Goal: Information Seeking & Learning: Learn about a topic

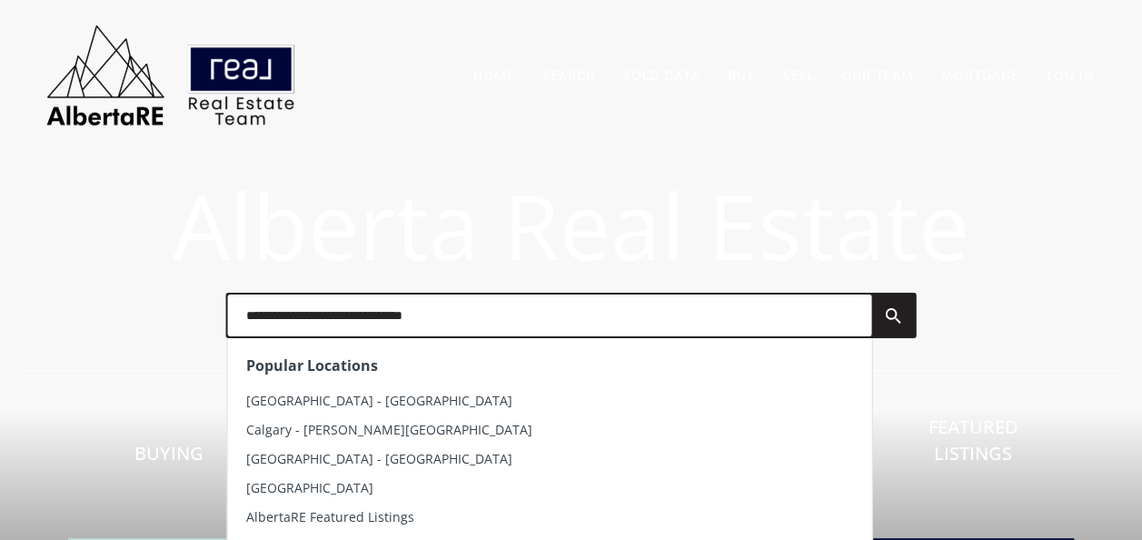
click at [373, 324] on input "text" at bounding box center [549, 315] width 644 height 42
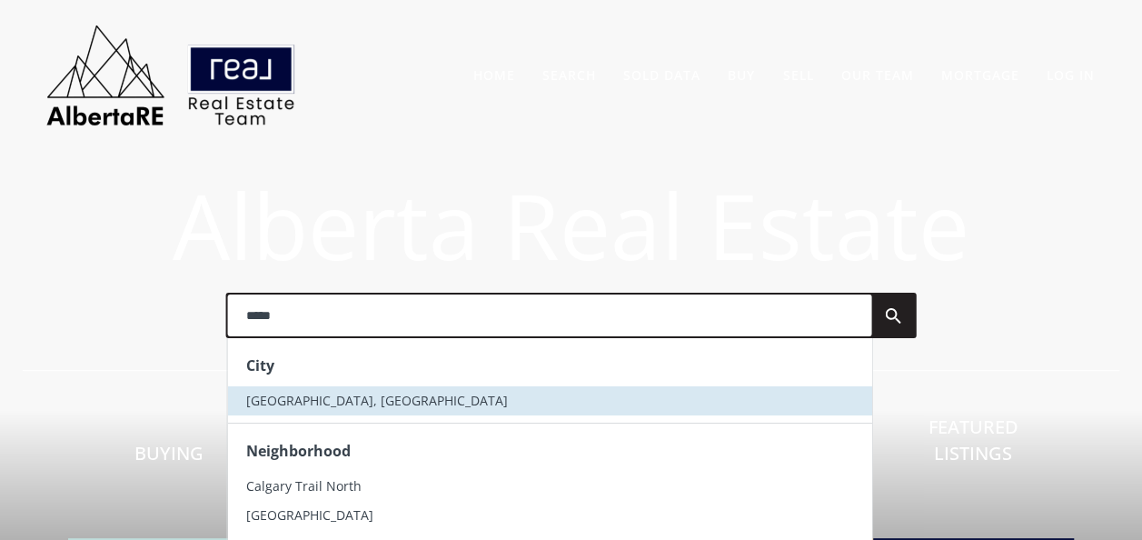
type input "*****"
click at [292, 398] on span "[GEOGRAPHIC_DATA], [GEOGRAPHIC_DATA]" at bounding box center [376, 400] width 262 height 17
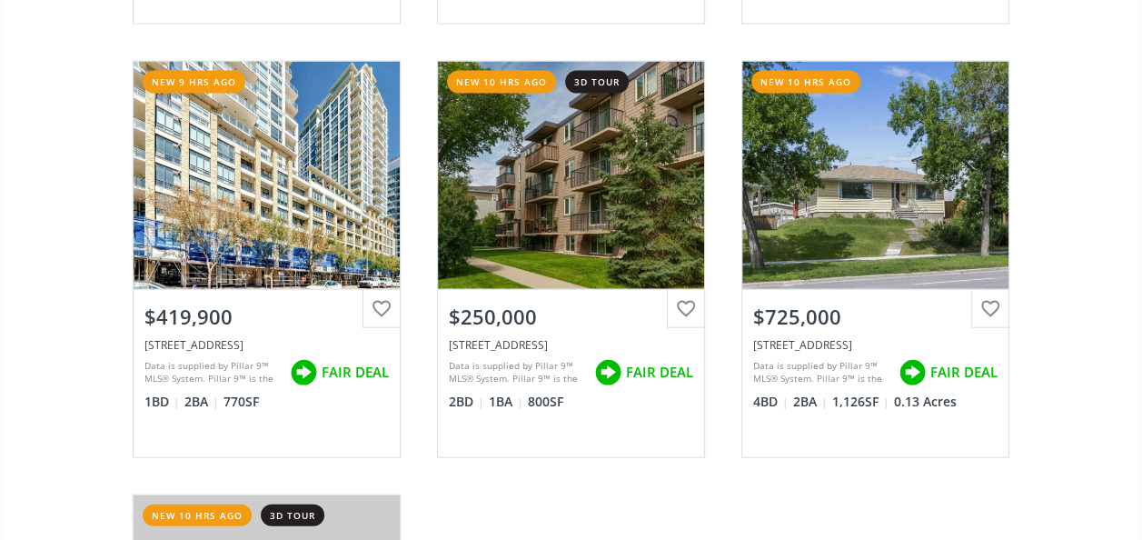
scroll to position [5362, 0]
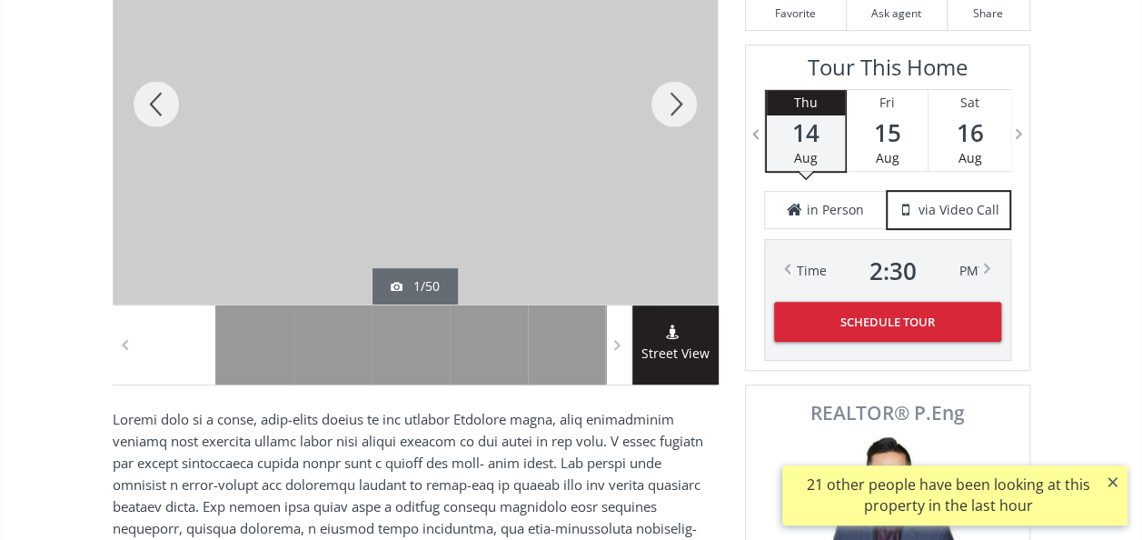
click at [667, 100] on div at bounding box center [674, 104] width 87 height 401
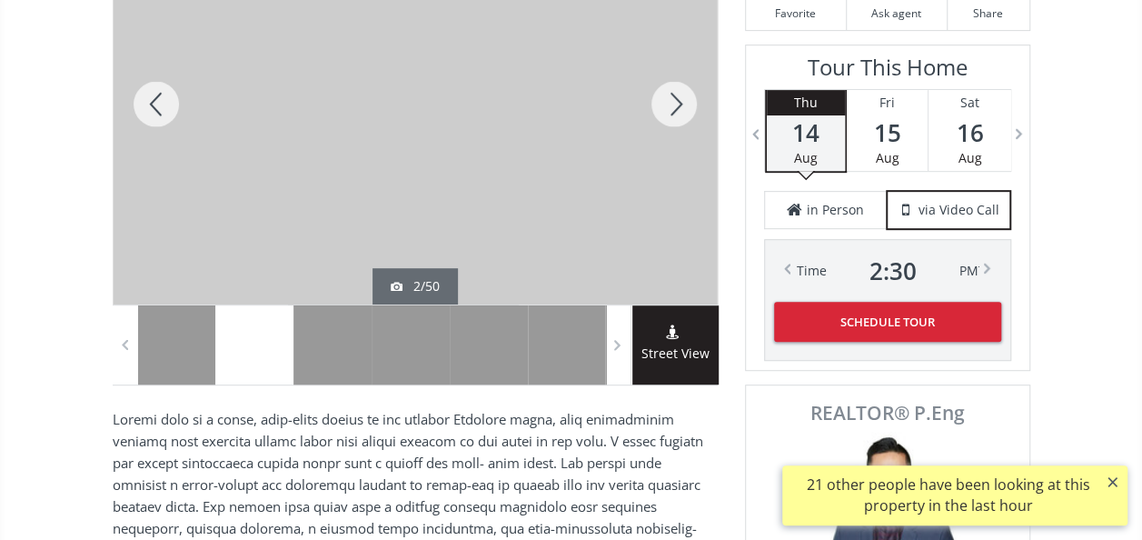
click at [671, 101] on div at bounding box center [674, 104] width 87 height 401
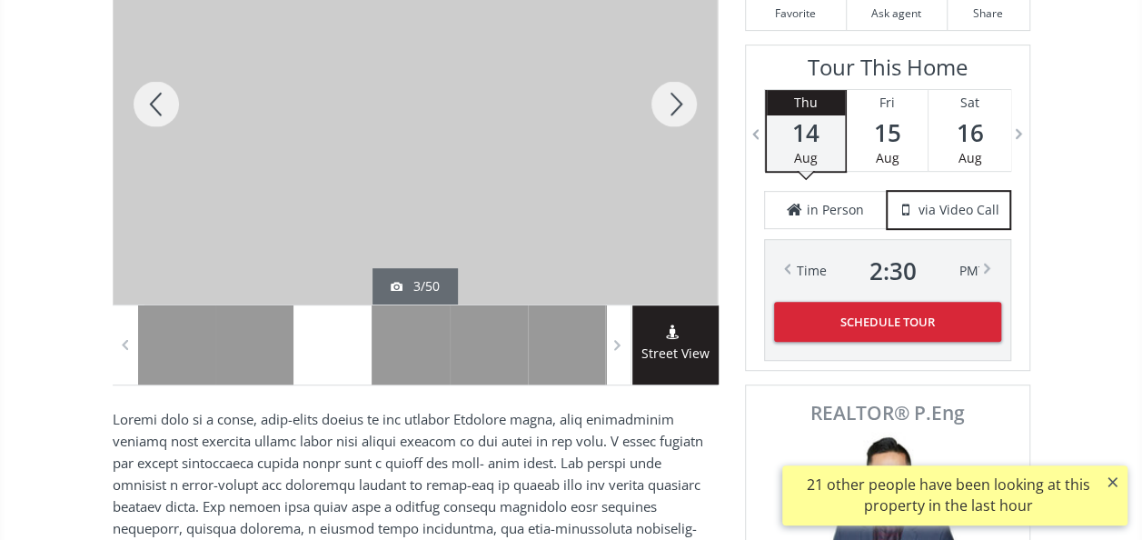
click at [671, 101] on div at bounding box center [674, 104] width 87 height 401
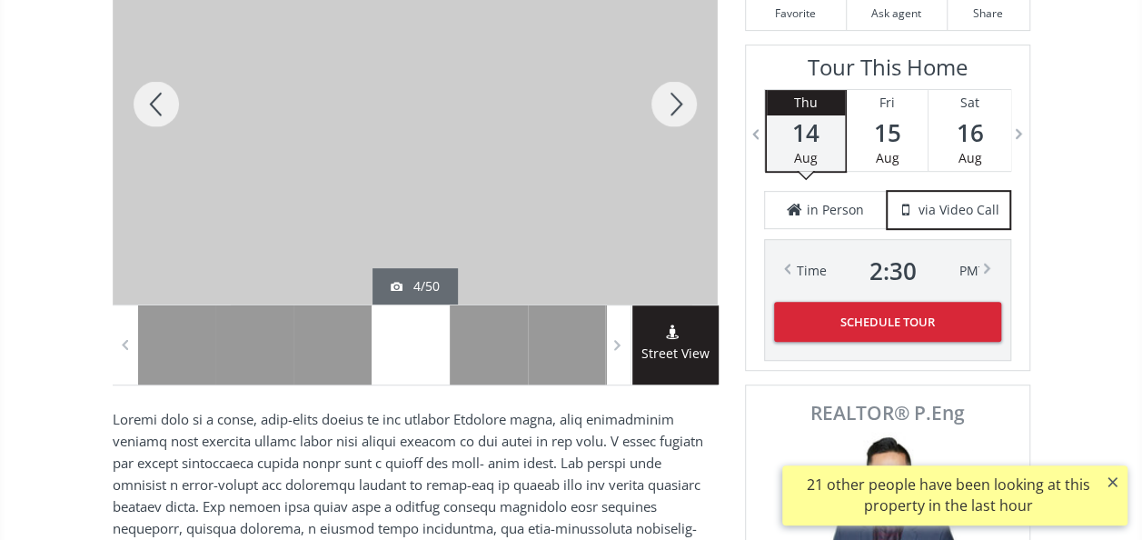
click at [671, 101] on div at bounding box center [674, 104] width 87 height 401
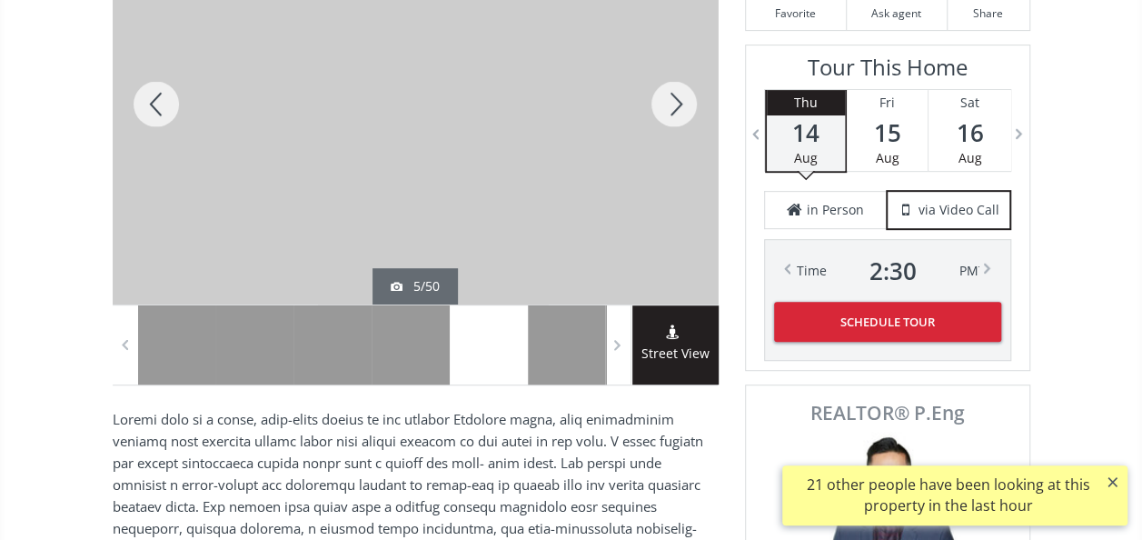
click at [671, 101] on div at bounding box center [674, 104] width 87 height 401
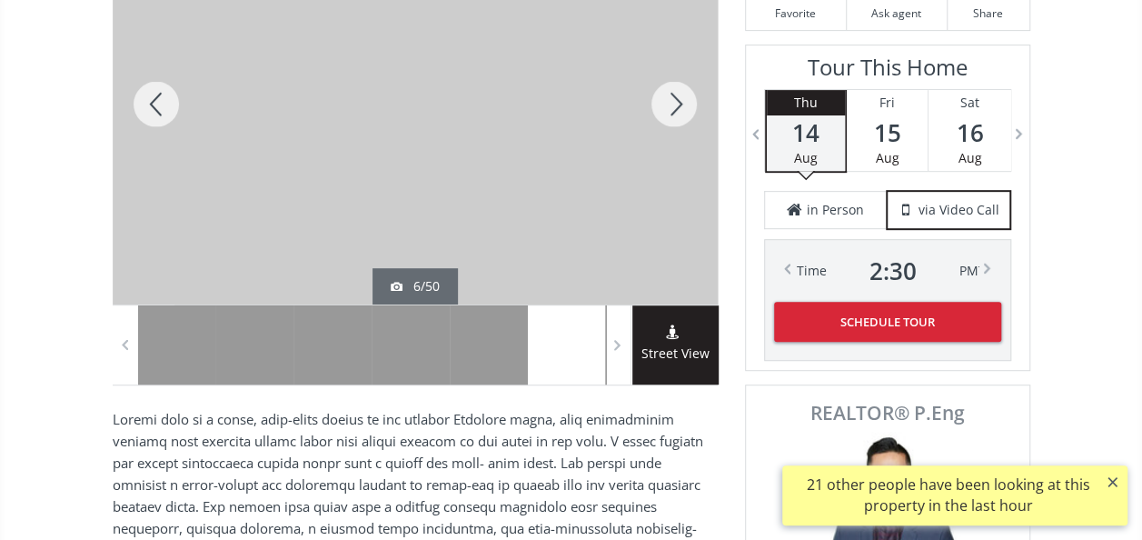
click at [671, 101] on div at bounding box center [674, 104] width 87 height 401
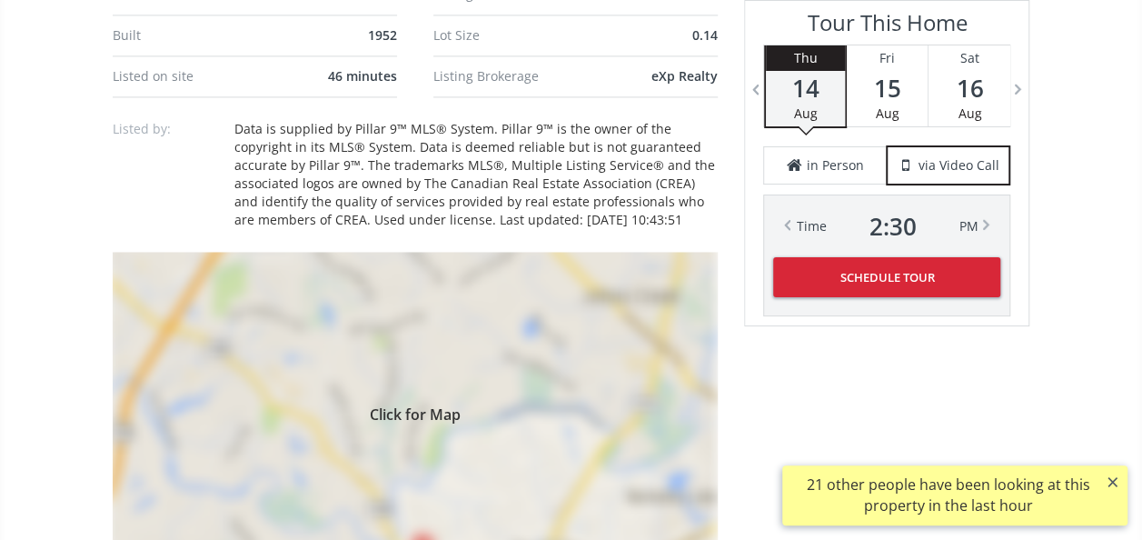
scroll to position [1363, 0]
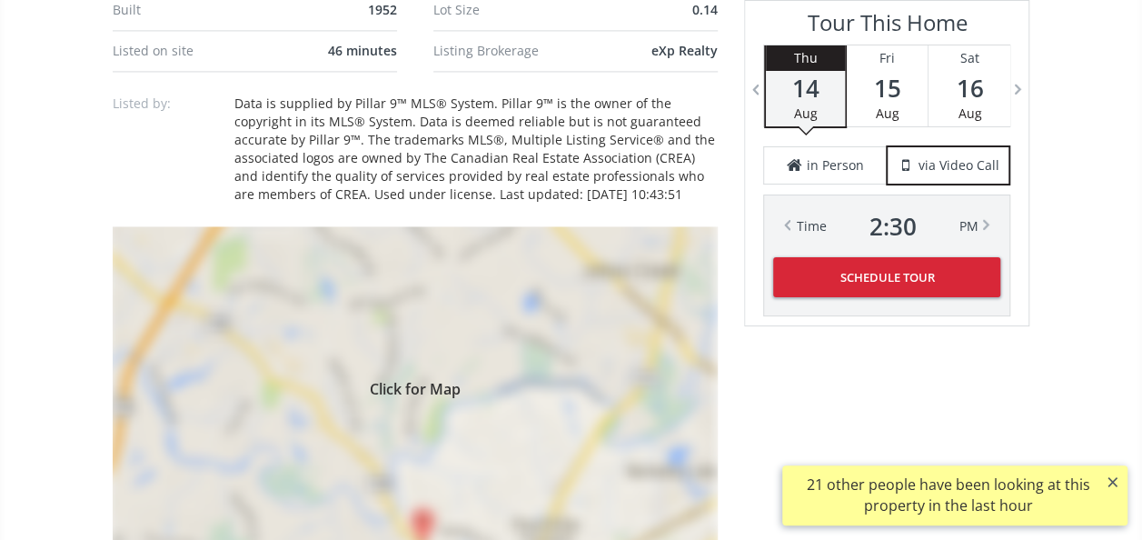
click at [513, 314] on div "Click for Map" at bounding box center [415, 385] width 605 height 318
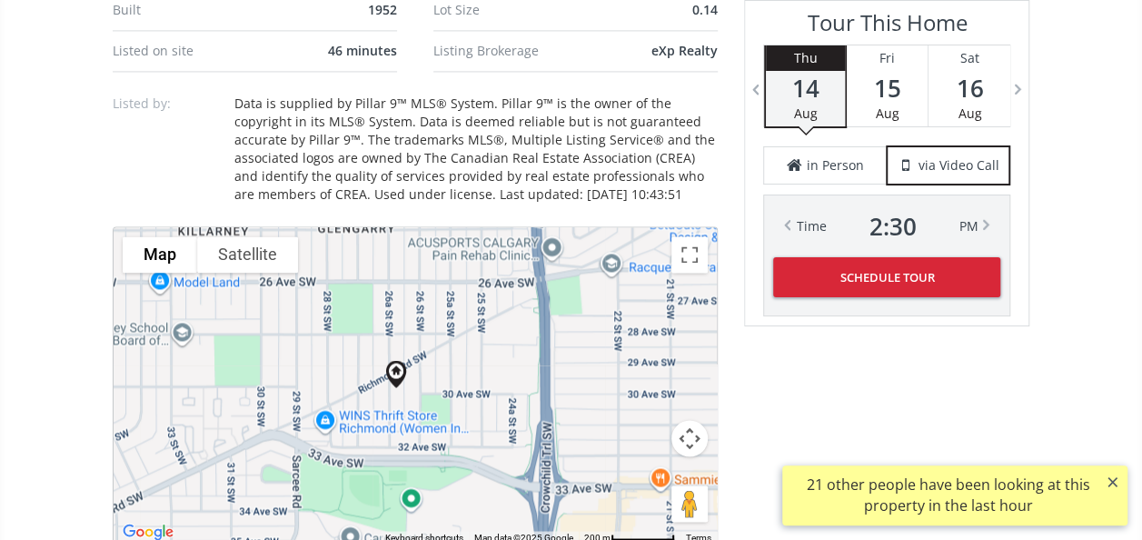
drag, startPoint x: 436, startPoint y: 389, endPoint x: 423, endPoint y: 367, distance: 25.7
click at [423, 369] on div "To navigate, press the arrow keys." at bounding box center [415, 385] width 603 height 316
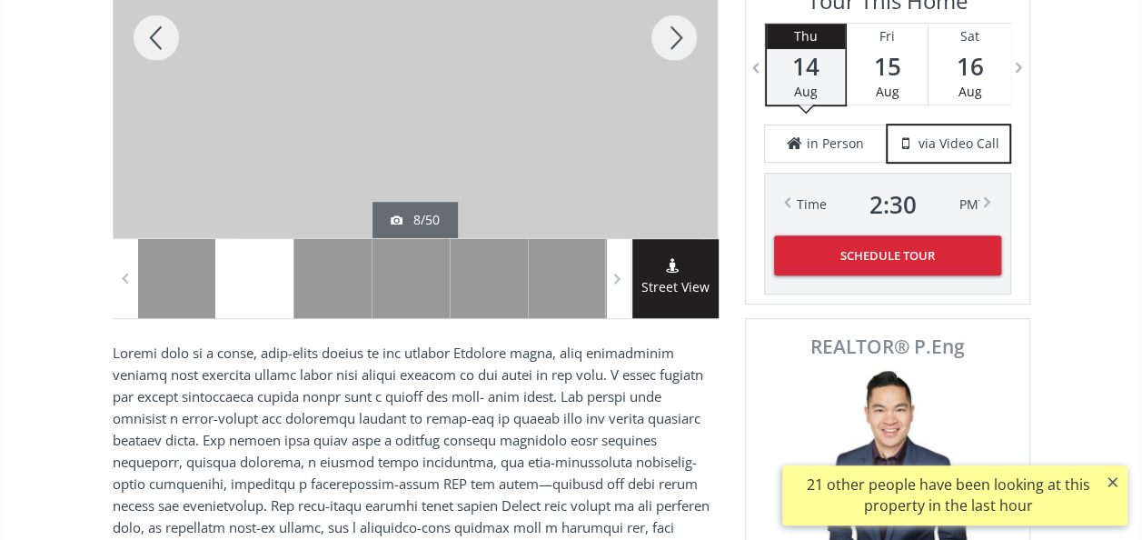
scroll to position [364, 0]
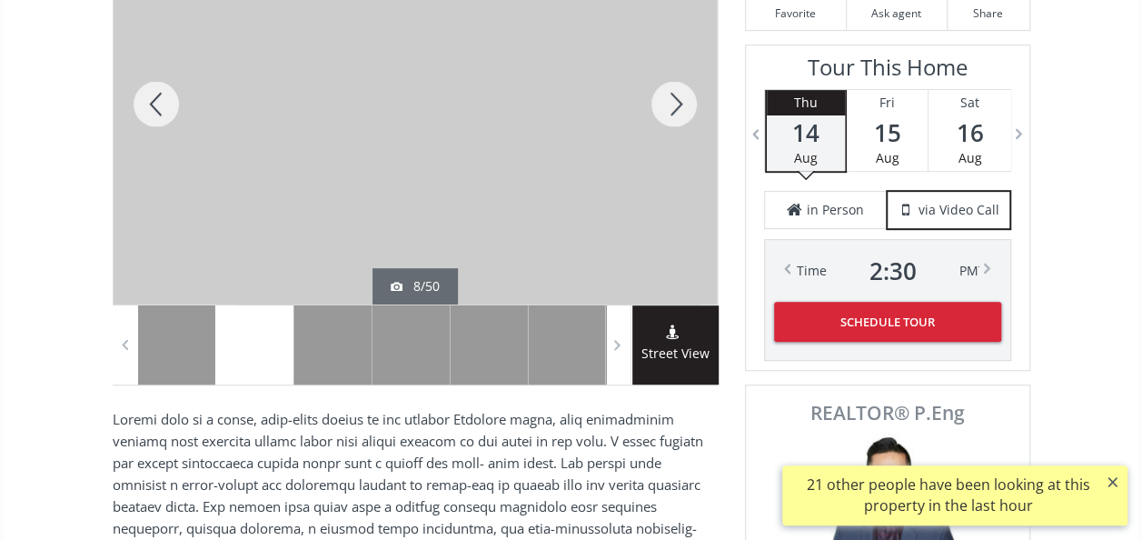
click at [671, 105] on div at bounding box center [674, 104] width 87 height 401
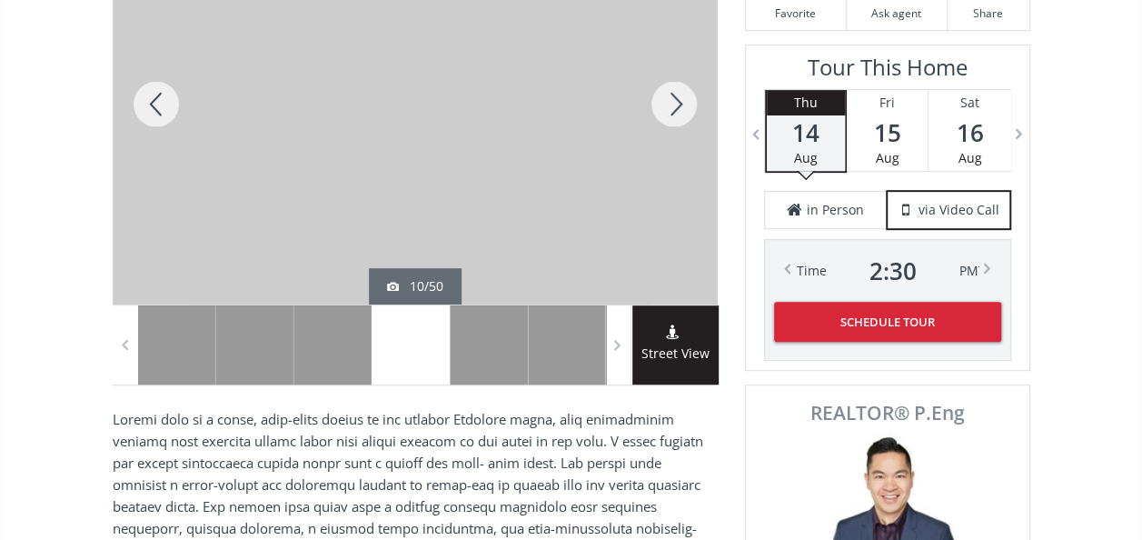
click at [671, 105] on div at bounding box center [674, 104] width 87 height 401
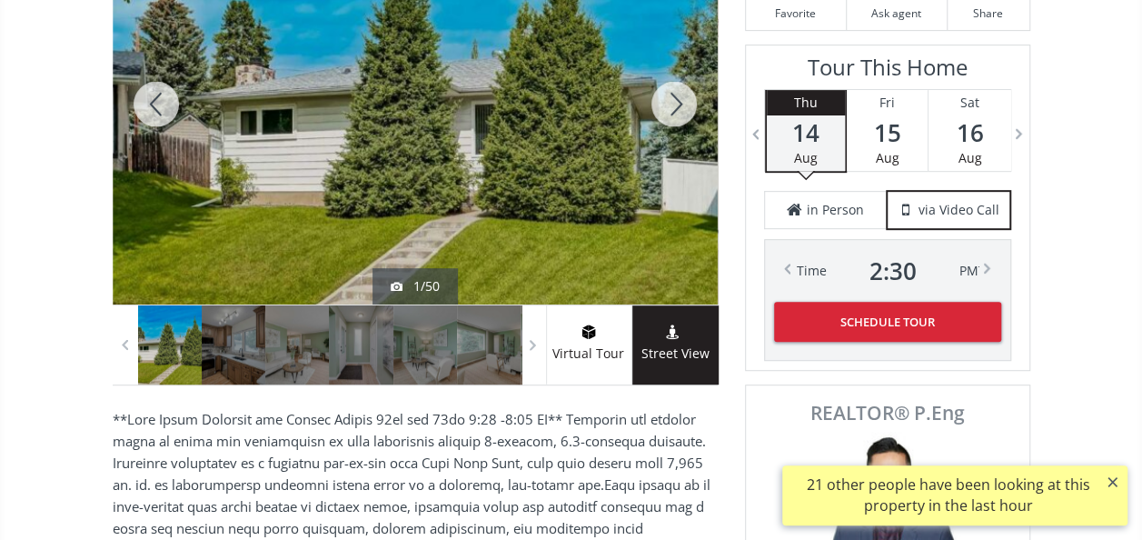
click at [687, 109] on div at bounding box center [674, 104] width 87 height 401
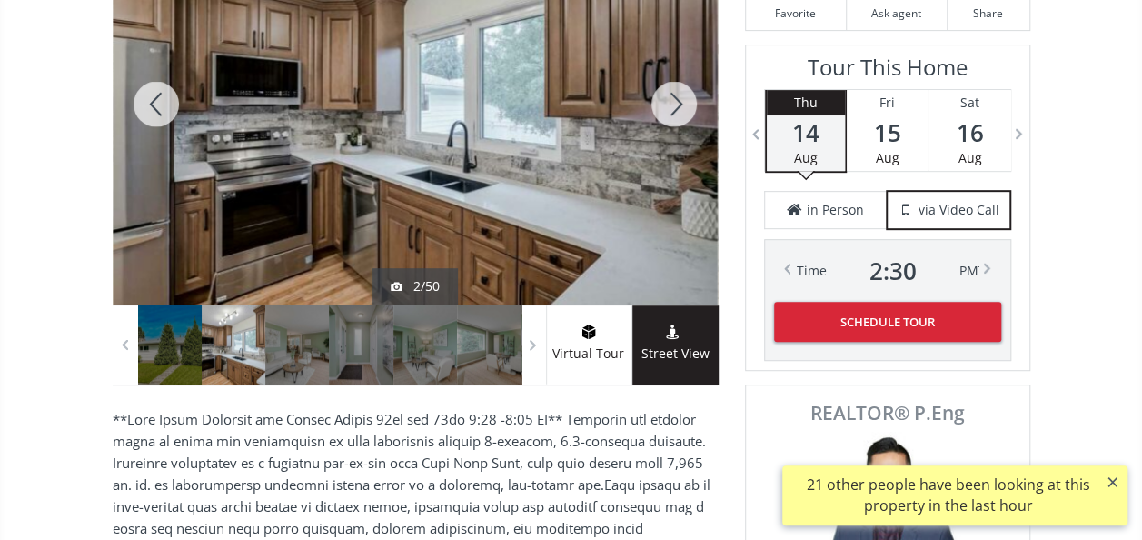
click at [676, 102] on div at bounding box center [674, 104] width 87 height 401
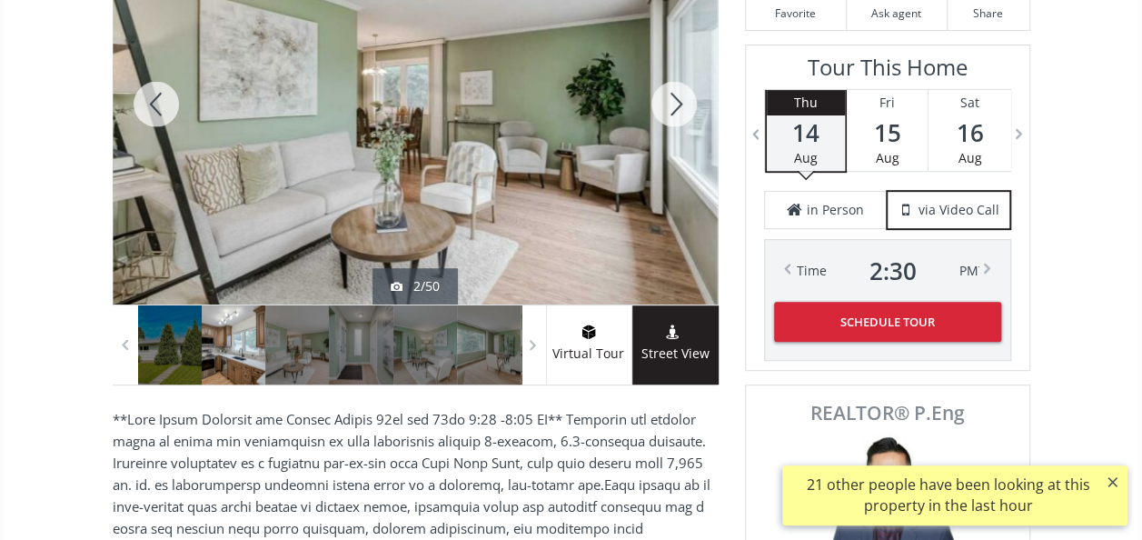
click at [676, 102] on div at bounding box center [674, 104] width 87 height 401
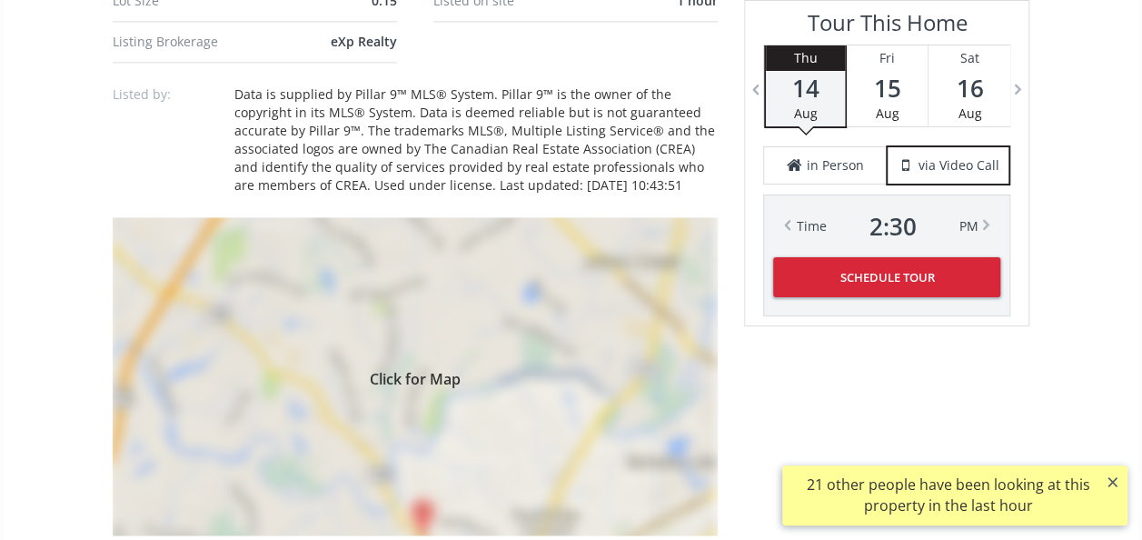
scroll to position [1363, 0]
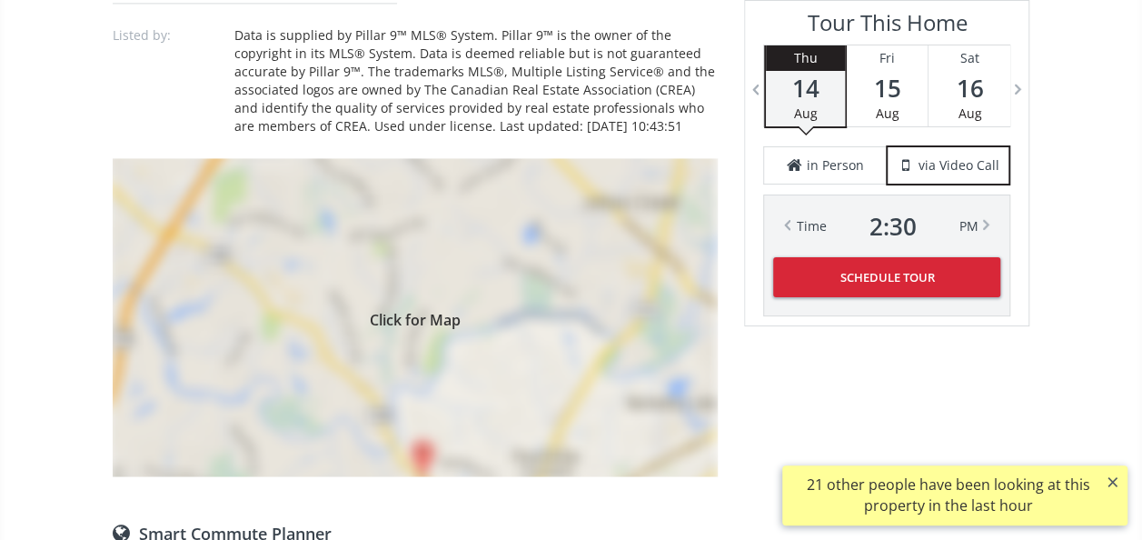
click at [540, 273] on div "Click for Map" at bounding box center [415, 317] width 605 height 318
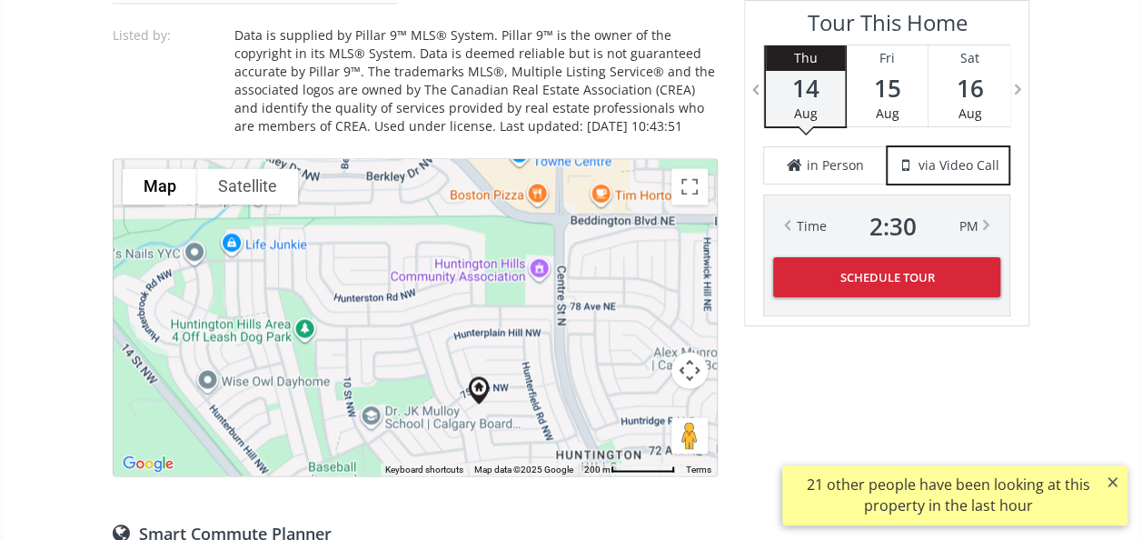
drag, startPoint x: 444, startPoint y: 345, endPoint x: 511, endPoint y: 440, distance: 115.5
click at [512, 439] on div "To navigate, press the arrow keys." at bounding box center [415, 317] width 603 height 316
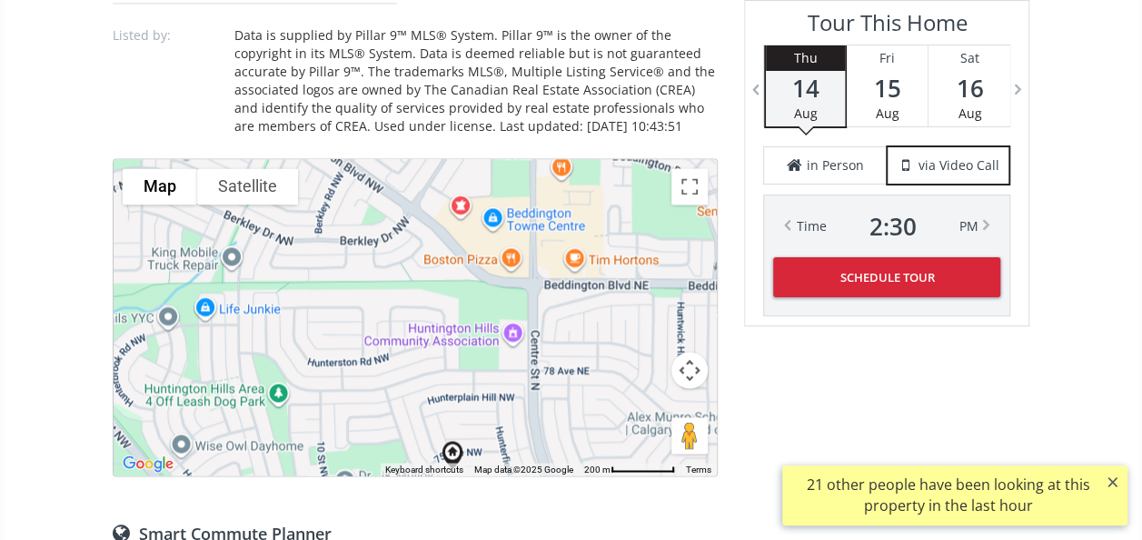
drag, startPoint x: 526, startPoint y: 316, endPoint x: 494, endPoint y: 285, distance: 44.3
click at [494, 285] on div "To navigate, press the arrow keys." at bounding box center [415, 317] width 603 height 316
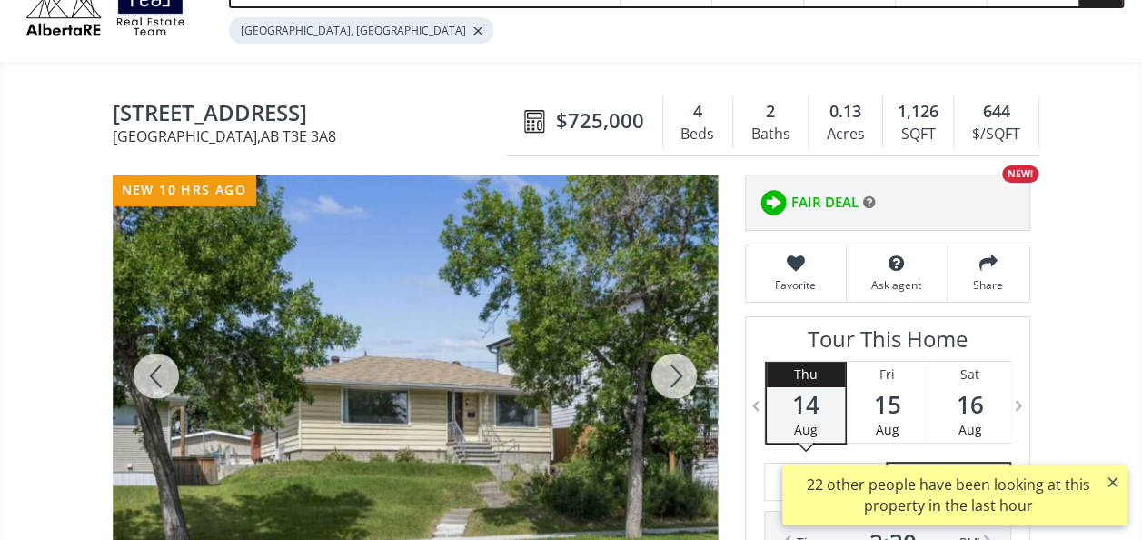
scroll to position [273, 0]
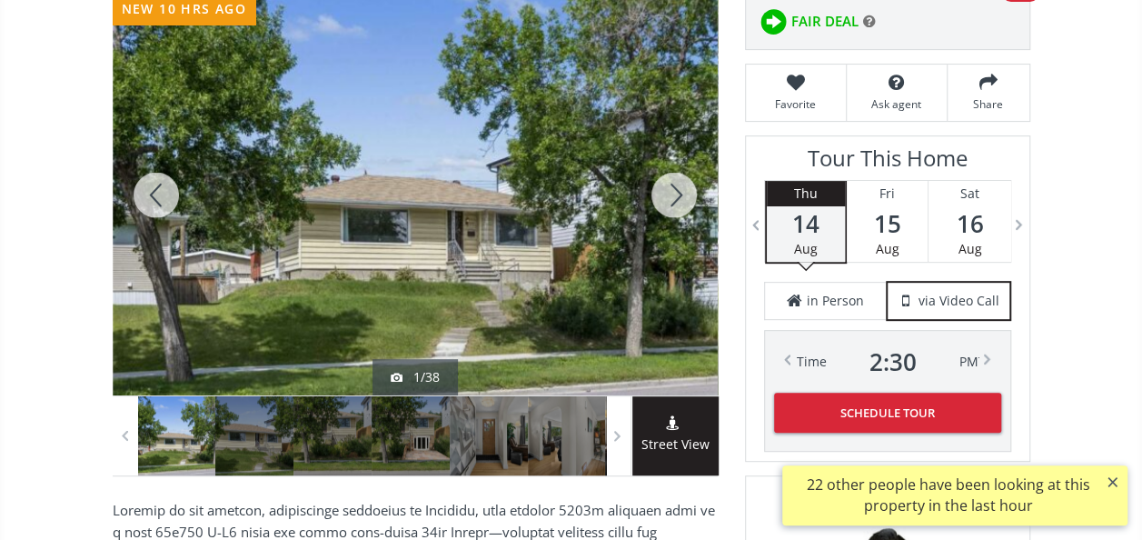
click at [674, 189] on div at bounding box center [674, 195] width 87 height 401
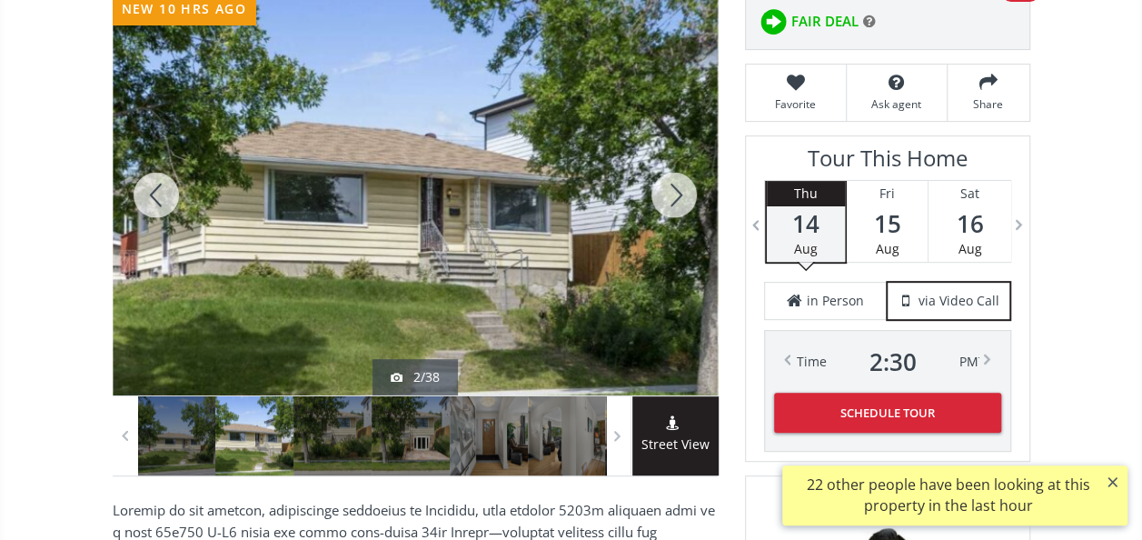
click at [674, 188] on div at bounding box center [674, 195] width 87 height 401
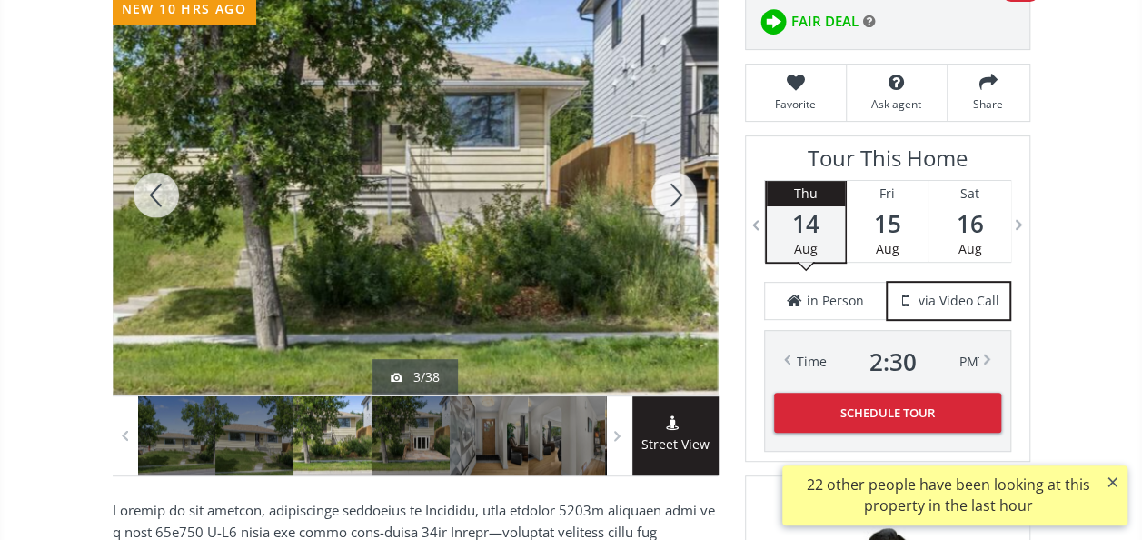
scroll to position [545, 0]
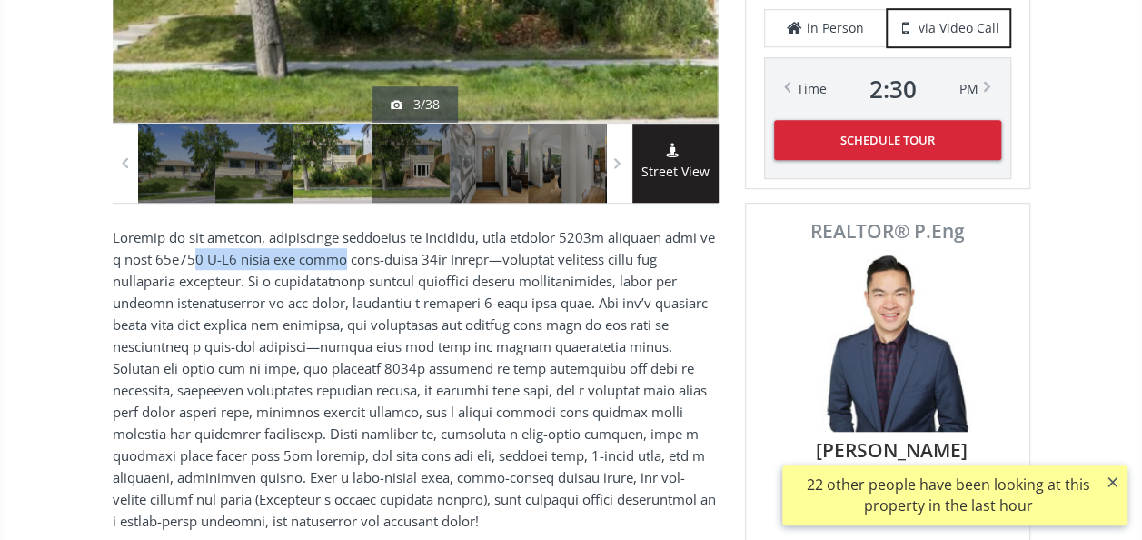
drag, startPoint x: 190, startPoint y: 256, endPoint x: 336, endPoint y: 265, distance: 146.6
click at [336, 265] on p at bounding box center [415, 378] width 605 height 305
drag, startPoint x: 336, startPoint y: 265, endPoint x: 255, endPoint y: 271, distance: 81.1
click at [255, 269] on p at bounding box center [415, 378] width 605 height 305
click at [264, 260] on p at bounding box center [415, 378] width 605 height 305
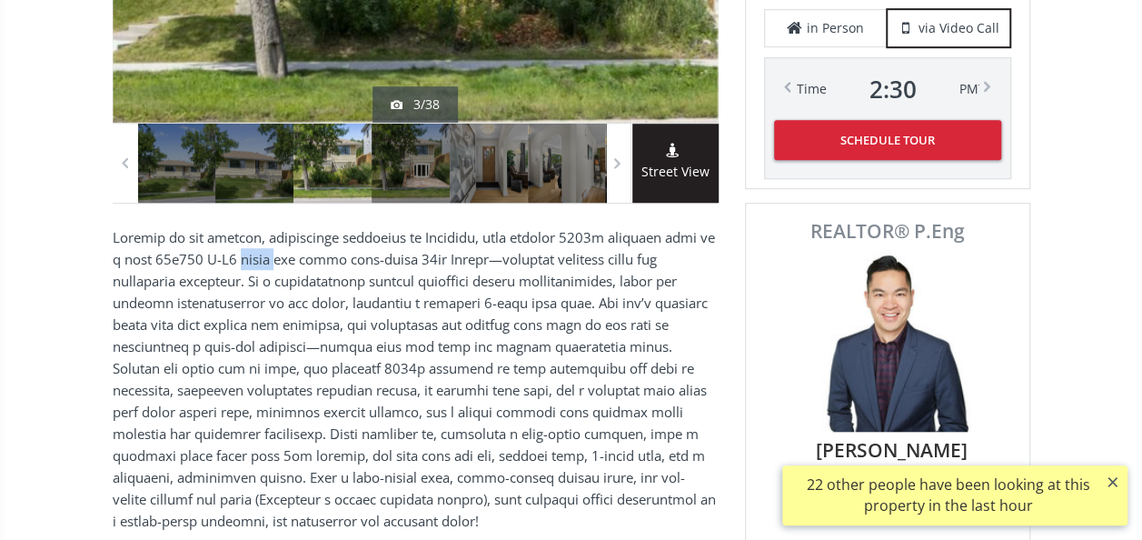
click at [264, 260] on p at bounding box center [415, 378] width 605 height 305
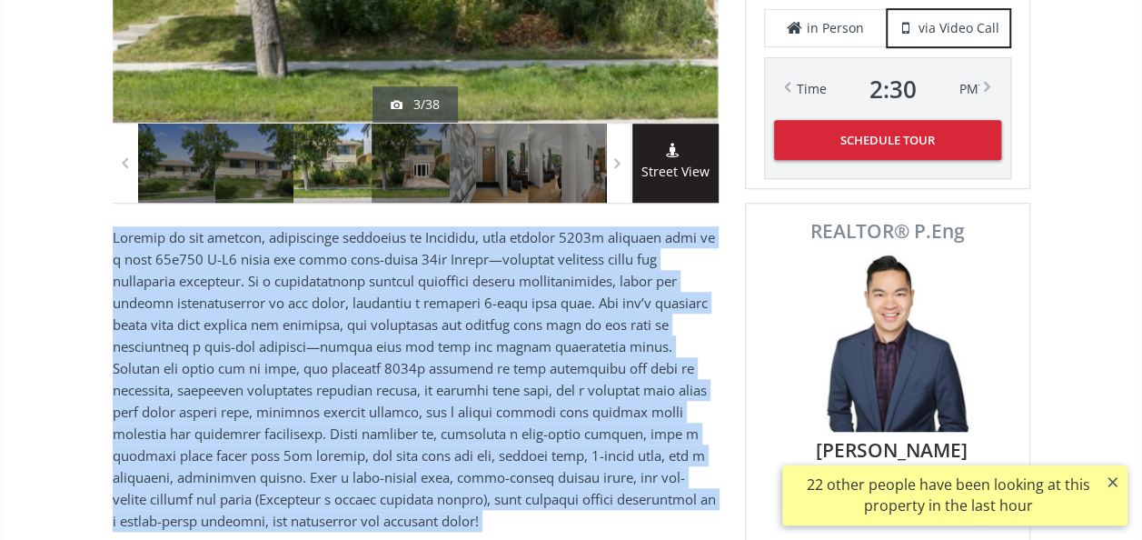
click at [264, 260] on p at bounding box center [415, 378] width 605 height 305
drag, startPoint x: 264, startPoint y: 260, endPoint x: 183, endPoint y: 307, distance: 94.5
click at [183, 307] on p at bounding box center [415, 378] width 605 height 305
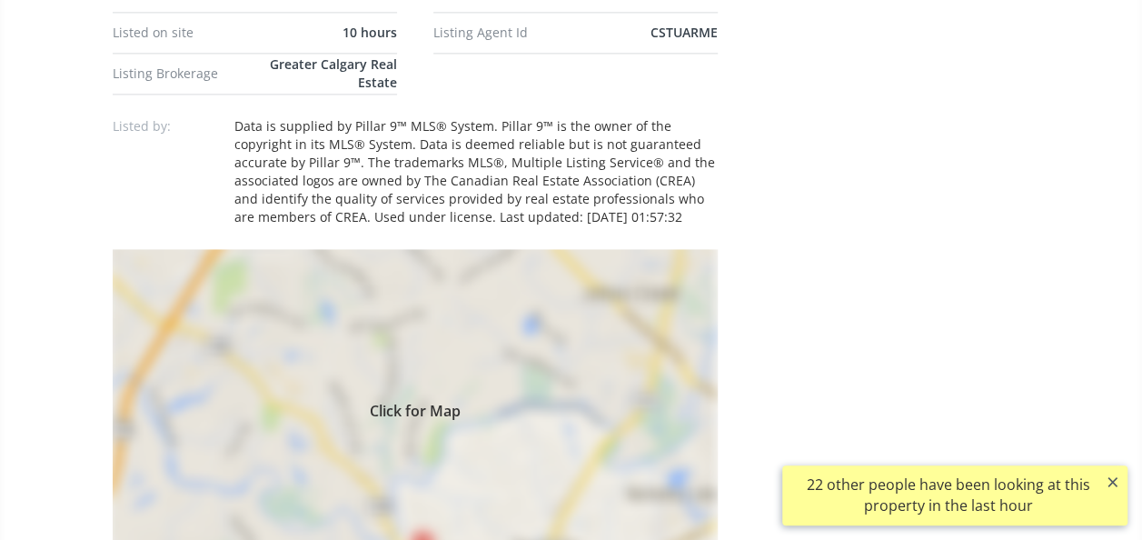
scroll to position [1363, 0]
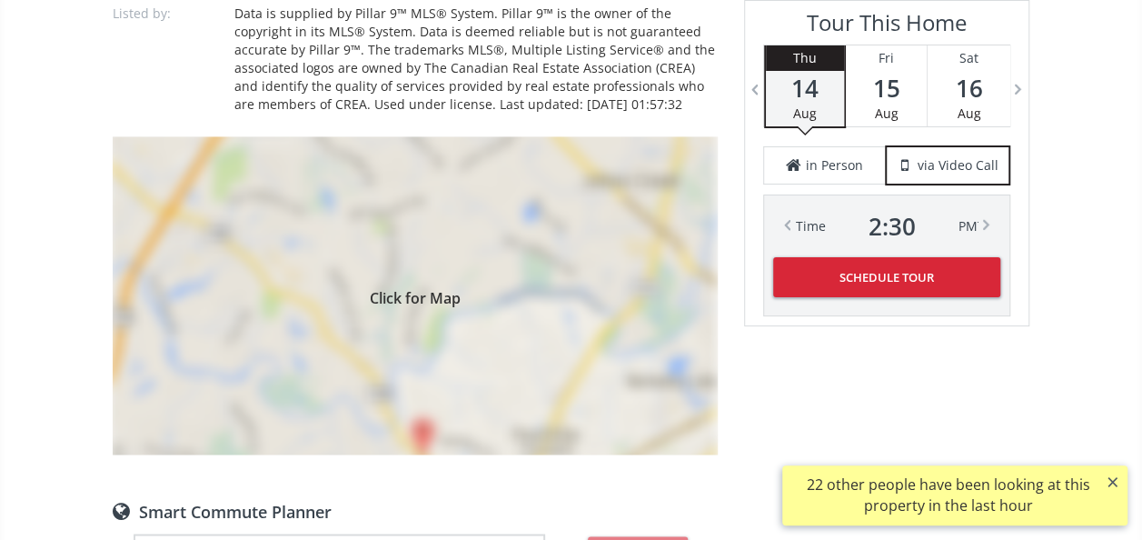
click at [467, 309] on div "Click for Map" at bounding box center [415, 295] width 605 height 318
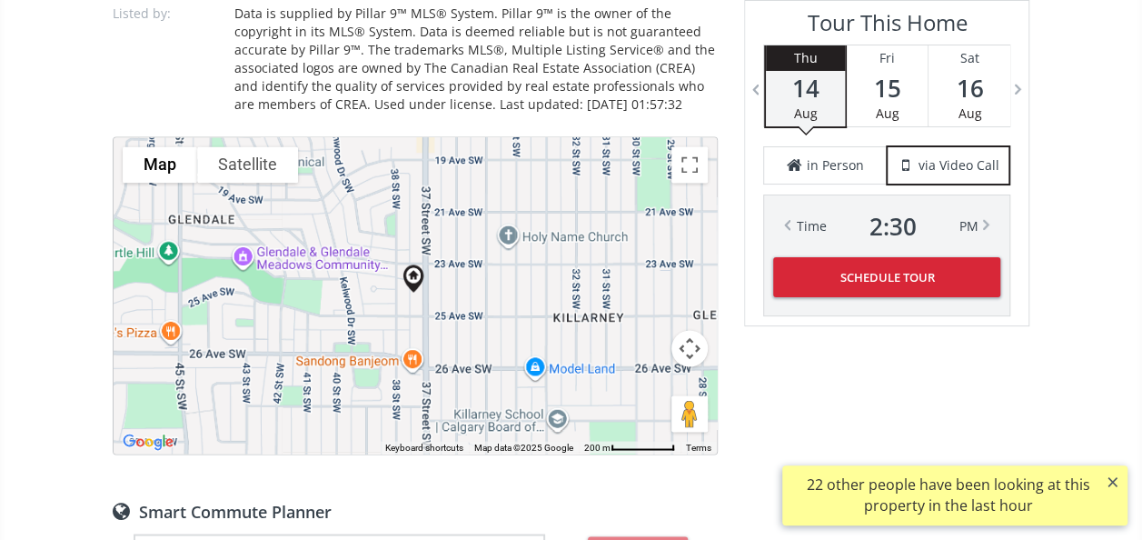
click at [471, 307] on div "To navigate, press the arrow keys." at bounding box center [415, 295] width 603 height 316
click at [440, 304] on div "To navigate, press the arrow keys." at bounding box center [415, 295] width 603 height 316
drag, startPoint x: 582, startPoint y: 342, endPoint x: 498, endPoint y: 281, distance: 103.4
click at [502, 283] on div "To navigate, press the arrow keys." at bounding box center [415, 295] width 603 height 316
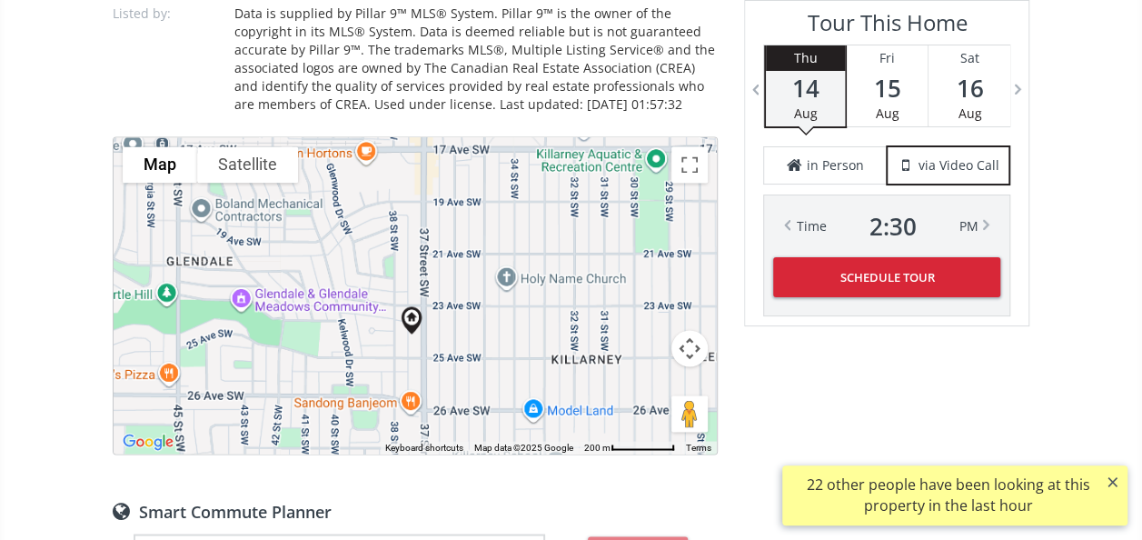
drag, startPoint x: 495, startPoint y: 277, endPoint x: 518, endPoint y: 318, distance: 46.8
click at [518, 318] on div "To navigate, press the arrow keys." at bounding box center [415, 295] width 603 height 316
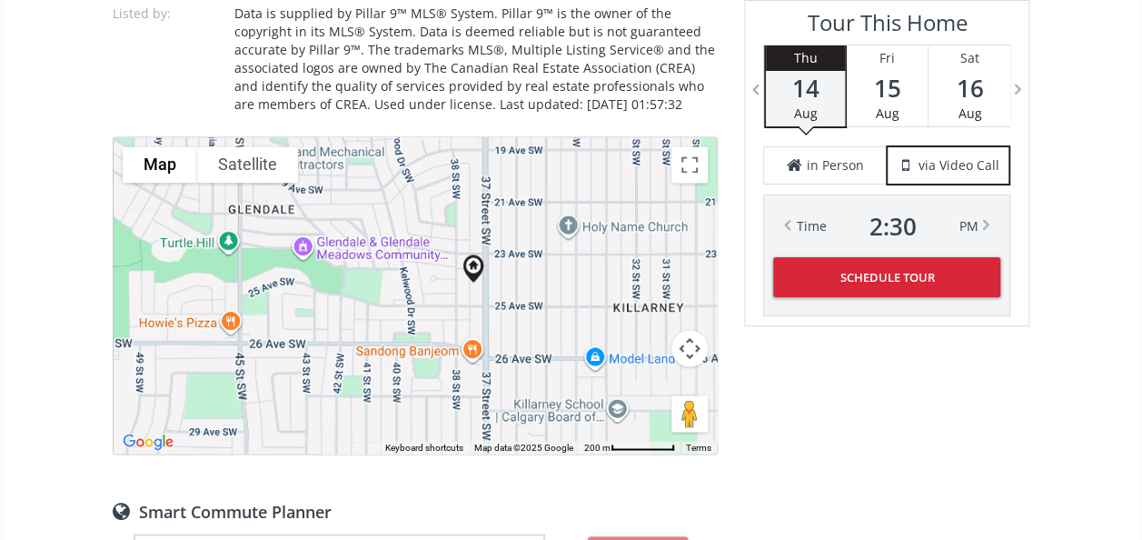
drag, startPoint x: 593, startPoint y: 253, endPoint x: 616, endPoint y: 201, distance: 56.9
click at [618, 194] on div "To navigate, press the arrow keys." at bounding box center [415, 295] width 603 height 316
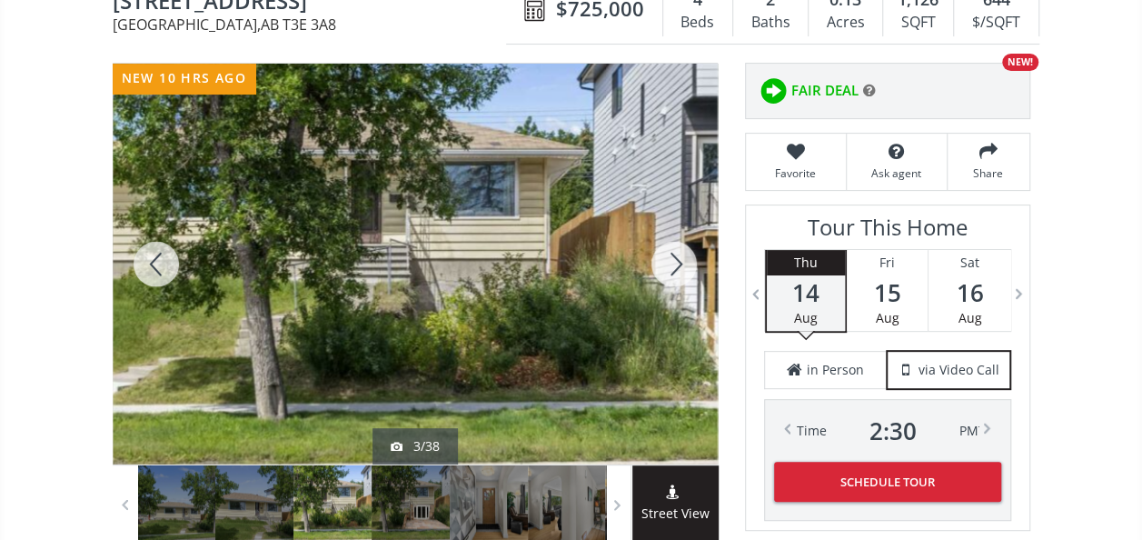
scroll to position [0, 0]
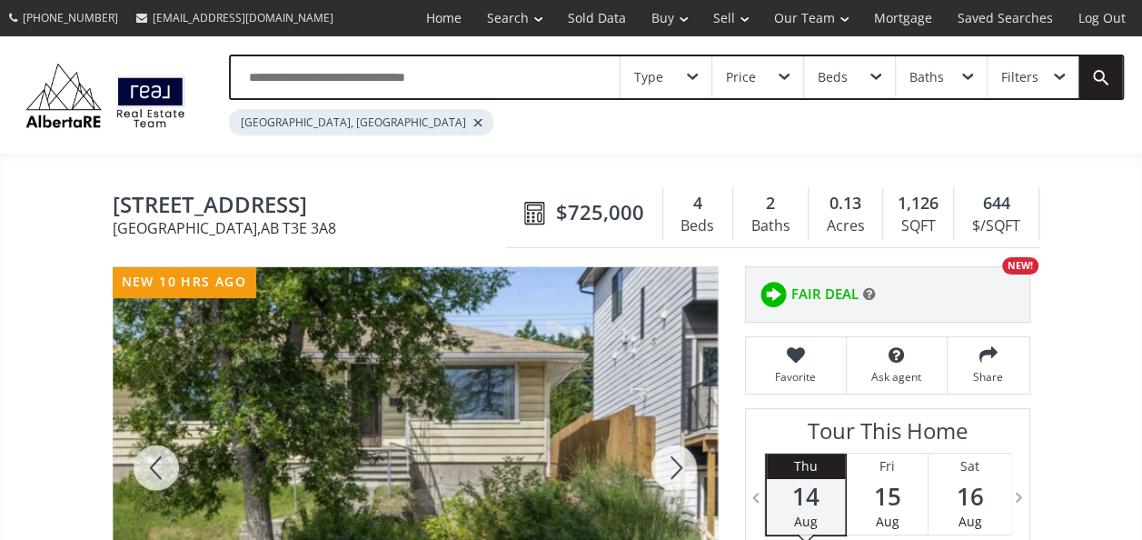
click at [230, 193] on span "[STREET_ADDRESS]" at bounding box center [314, 207] width 403 height 28
copy span "[STREET_ADDRESS]"
